Goal: Find contact information: Find contact information

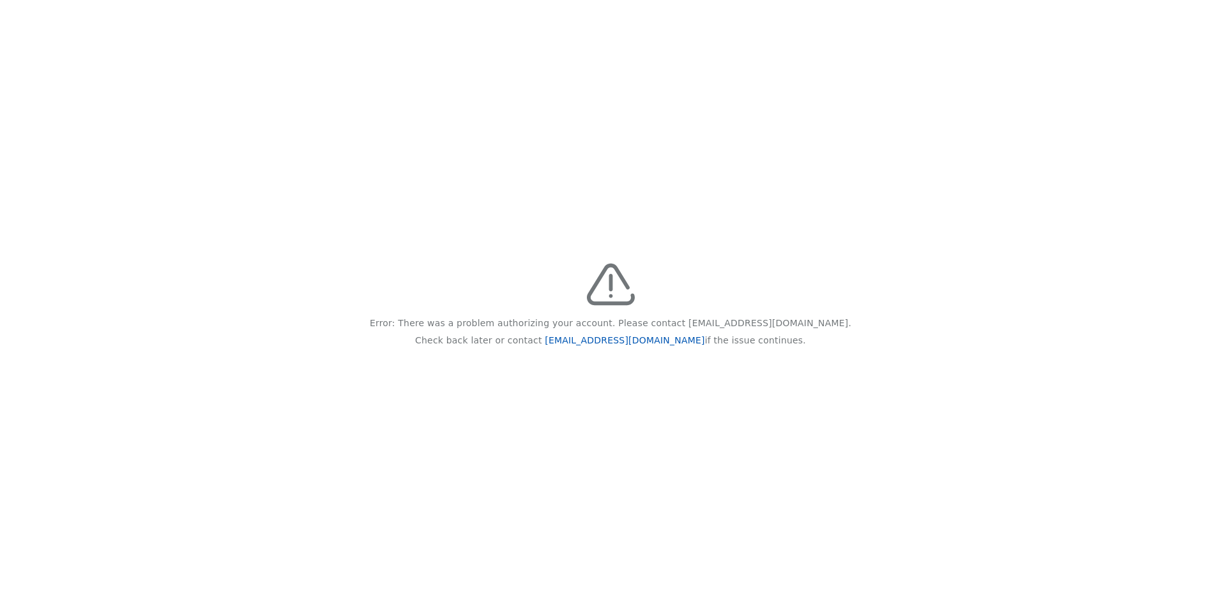
click at [633, 340] on link "feedback@recidiviz.org" at bounding box center [625, 340] width 160 height 10
click at [638, 296] on div "Error: There was a problem authorizing your account. Please contact [EMAIL_ADDR…" at bounding box center [610, 304] width 1221 height 609
